Goal: Navigation & Orientation: Find specific page/section

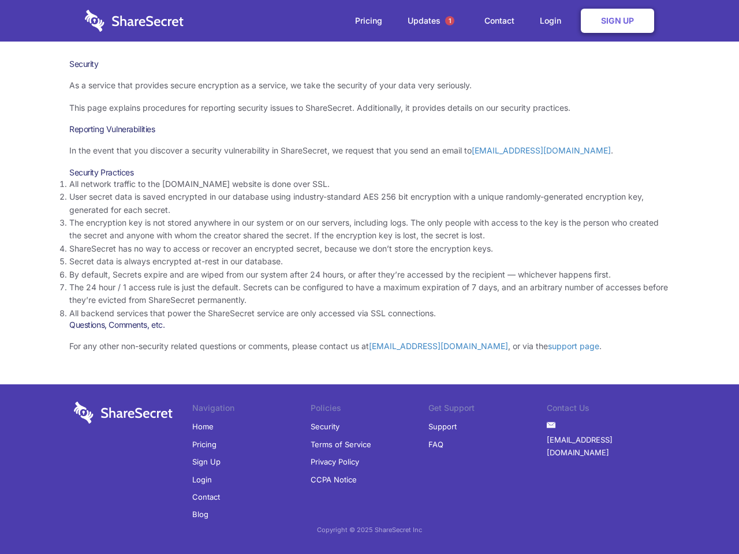
click at [369, 277] on li "By default, Secrets expire and are wiped from our system after 24 hours, or aft…" at bounding box center [369, 274] width 600 height 13
click at [449, 21] on span "1" at bounding box center [449, 20] width 9 height 9
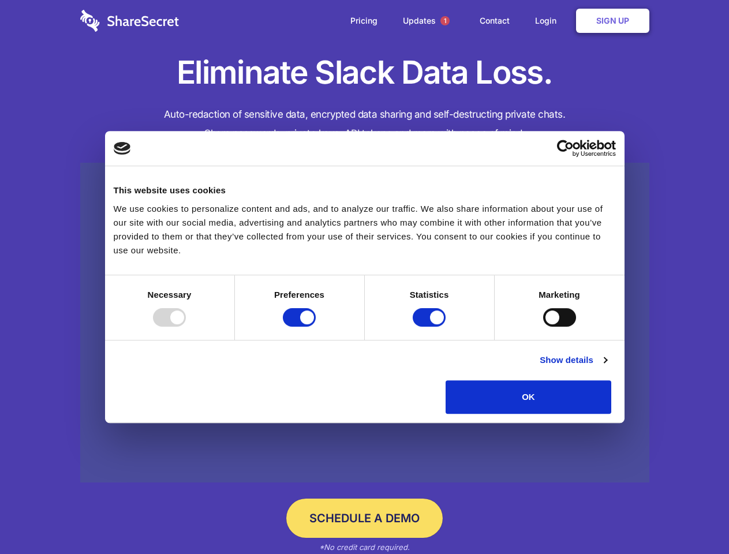
click at [186, 327] on div at bounding box center [169, 317] width 33 height 18
click at [316, 327] on input "Preferences" at bounding box center [299, 317] width 33 height 18
checkbox input "false"
click at [430, 327] on input "Statistics" at bounding box center [429, 317] width 33 height 18
checkbox input "false"
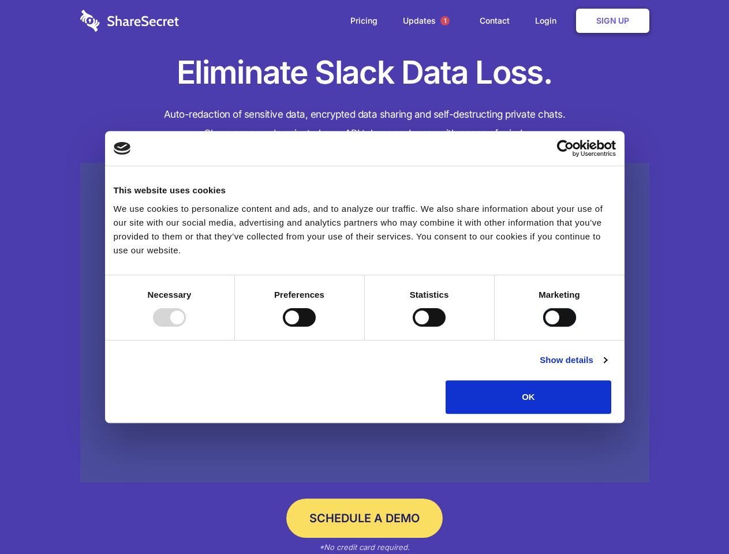
click at [543, 327] on input "Marketing" at bounding box center [559, 317] width 33 height 18
checkbox input "true"
click at [606, 367] on link "Show details" at bounding box center [572, 360] width 67 height 14
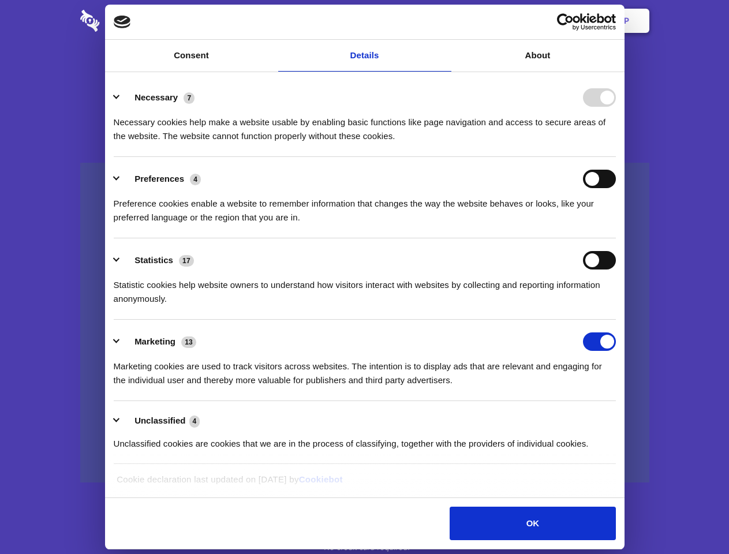
click at [616, 157] on li "Necessary 7 Necessary cookies help make a website usable by enabling basic func…" at bounding box center [365, 116] width 502 height 81
click at [444, 21] on span "1" at bounding box center [444, 20] width 9 height 9
